Goal: Transaction & Acquisition: Purchase product/service

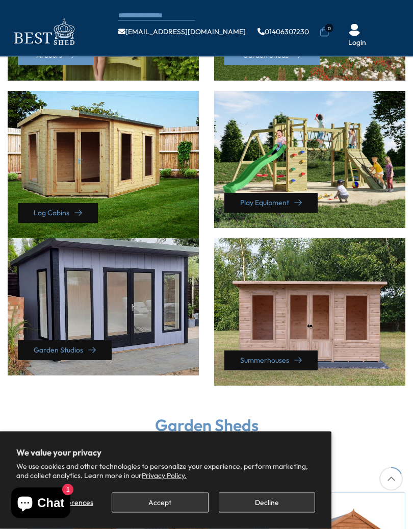
scroll to position [402, 0]
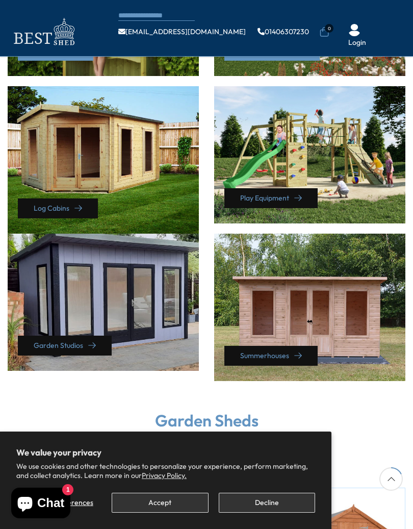
click at [326, 295] on div "Summerhouses" at bounding box center [309, 307] width 191 height 147
click at [281, 349] on link "Summerhouses" at bounding box center [270, 356] width 93 height 20
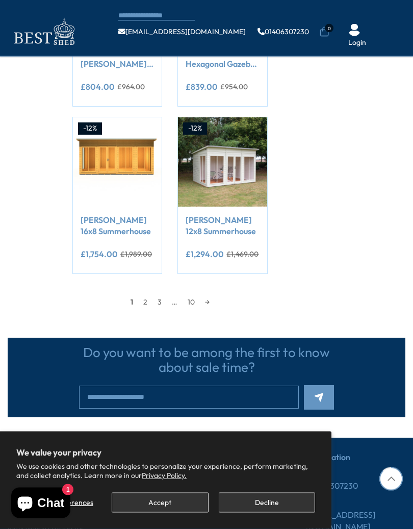
scroll to position [911, 0]
click at [146, 294] on link "2" at bounding box center [145, 301] width 14 height 15
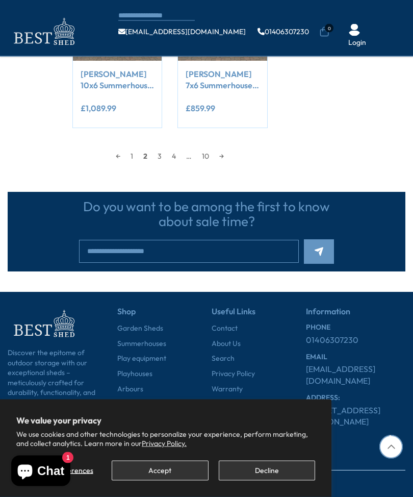
scroll to position [1034, 0]
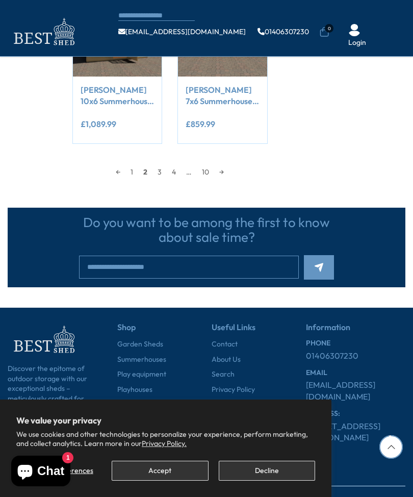
click at [163, 167] on link "3" at bounding box center [159, 171] width 14 height 15
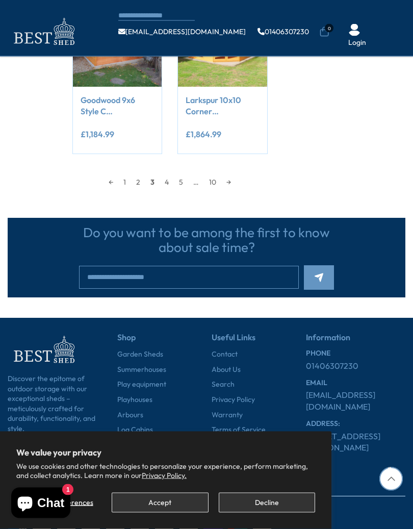
scroll to position [1042, 0]
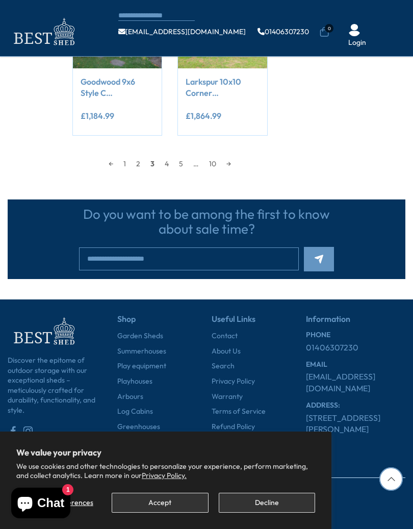
click at [169, 160] on link "4" at bounding box center [167, 163] width 14 height 15
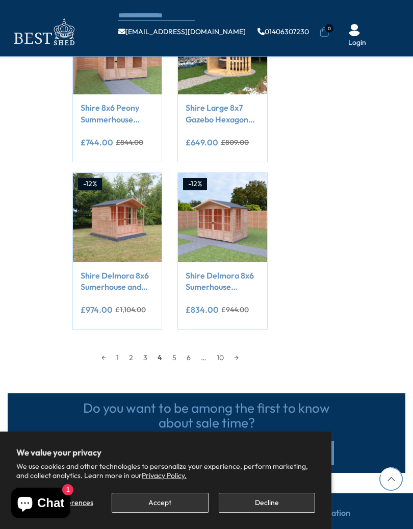
scroll to position [879, 0]
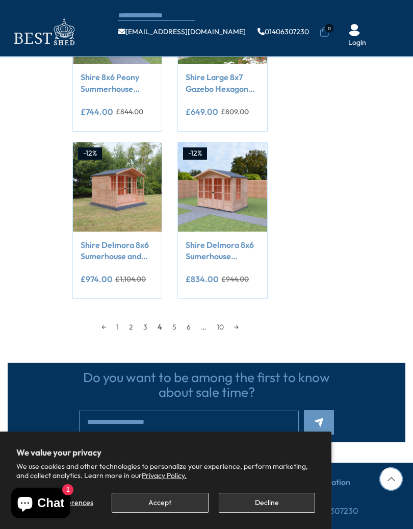
click at [173, 322] on link "5" at bounding box center [174, 326] width 14 height 15
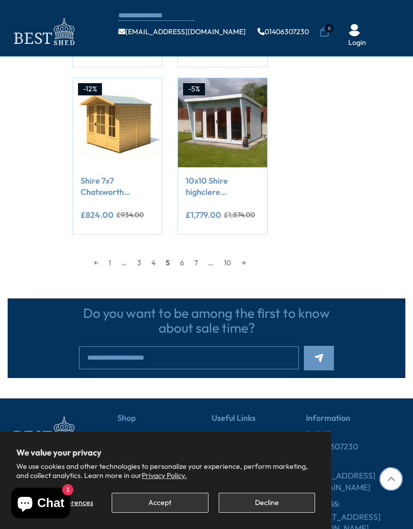
scroll to position [981, 0]
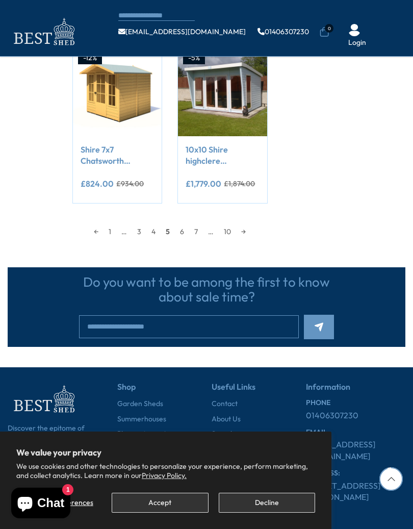
click at [182, 224] on link "6" at bounding box center [182, 231] width 14 height 15
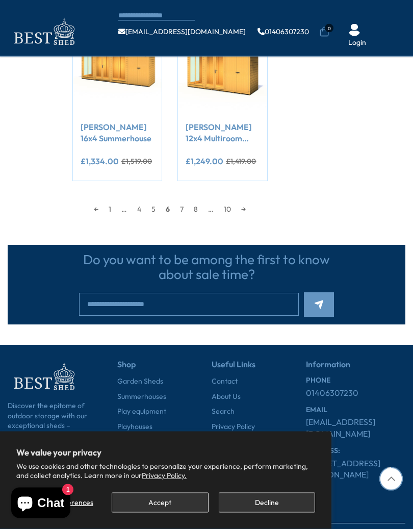
scroll to position [1009, 0]
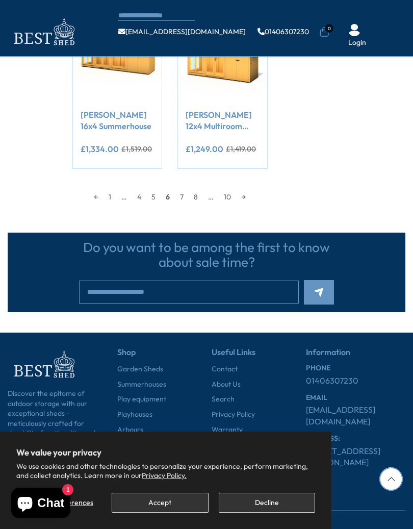
click at [184, 196] on link "7" at bounding box center [182, 196] width 14 height 15
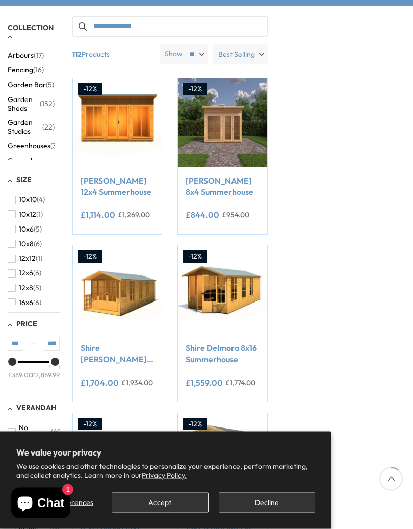
scroll to position [122, 0]
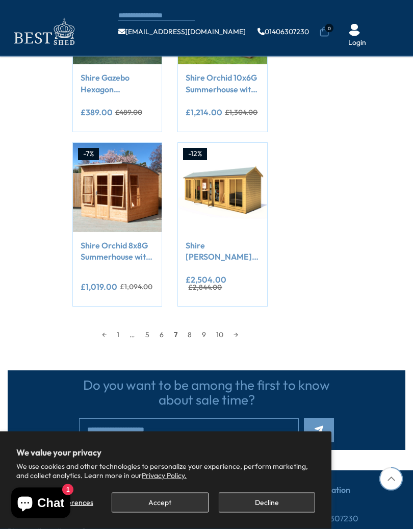
scroll to position [878, 0]
click at [189, 332] on link "8" at bounding box center [190, 334] width 14 height 15
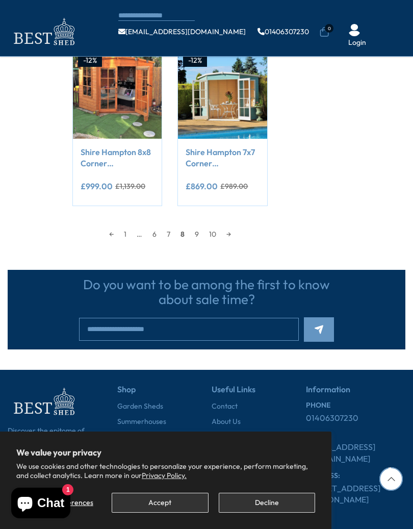
scroll to position [1042, 0]
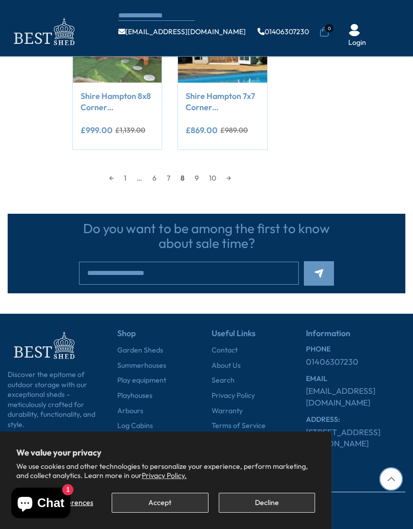
click at [196, 170] on link "9" at bounding box center [197, 177] width 14 height 15
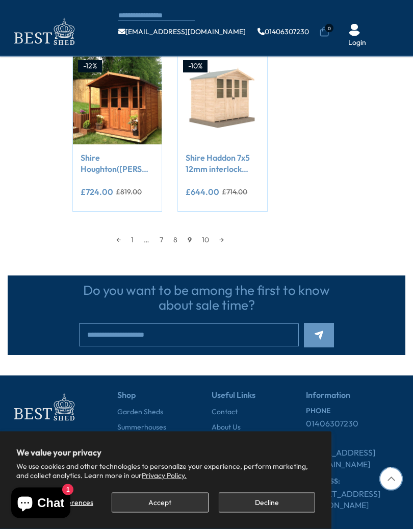
scroll to position [976, 0]
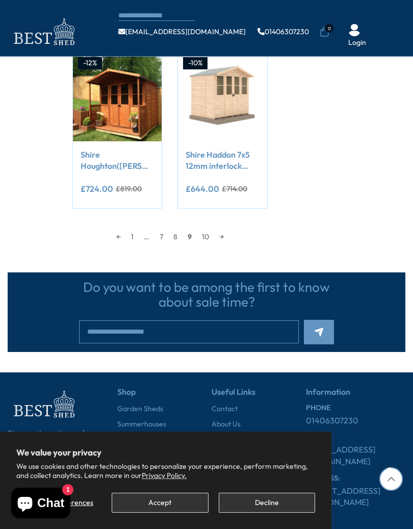
click at [210, 229] on link "10" at bounding box center [205, 236] width 17 height 15
